Goal: Navigation & Orientation: Find specific page/section

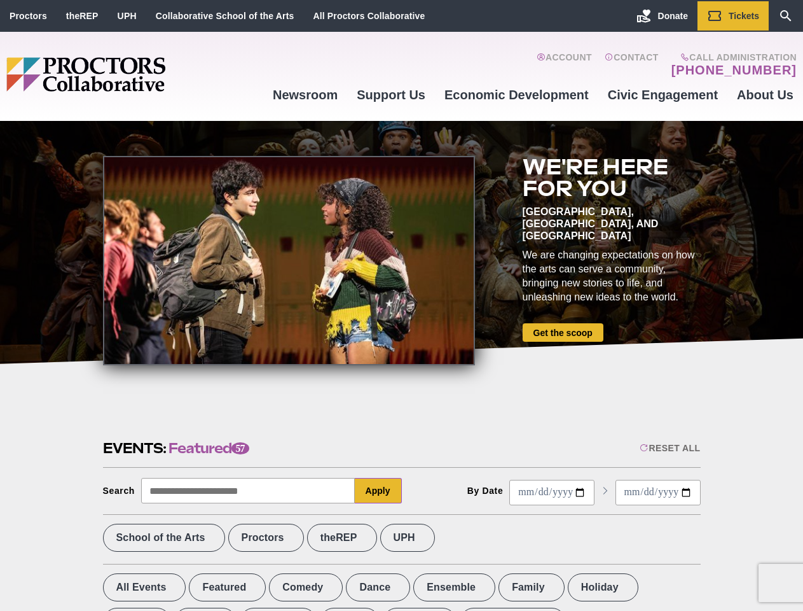
click at [401, 305] on div at bounding box center [289, 260] width 372 height 209
click at [669, 448] on div "Reset All" at bounding box center [670, 448] width 60 height 10
click at [378, 490] on button "Apply" at bounding box center [378, 490] width 47 height 25
